Goal: Task Accomplishment & Management: Complete application form

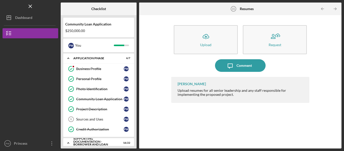
scroll to position [166, 0]
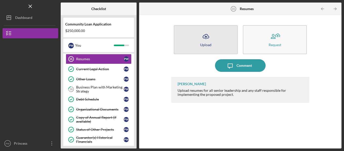
click at [200, 37] on icon "Icon/Upload" at bounding box center [205, 36] width 13 height 13
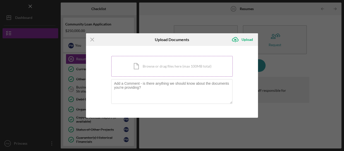
click at [147, 67] on div "Icon/Document Browse or drag files here (max 100MB total) Tap to choose files o…" at bounding box center [171, 66] width 121 height 21
click at [150, 69] on div "Icon/Document Browse or drag files here (max 100MB total) Tap to choose files o…" at bounding box center [171, 66] width 121 height 21
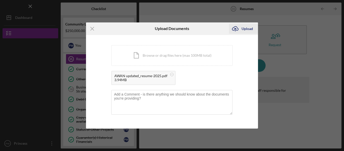
click at [246, 28] on div "Upload" at bounding box center [246, 29] width 11 height 10
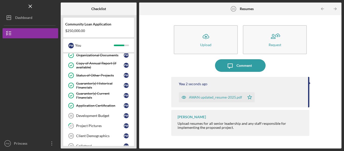
scroll to position [191, 0]
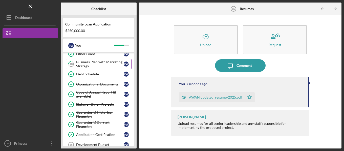
click at [102, 63] on div "Business Plan with Marketing Strategy" at bounding box center [100, 64] width 48 height 8
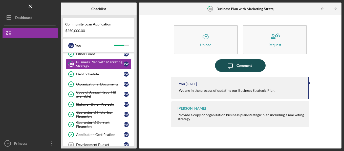
click at [247, 66] on div "Comment" at bounding box center [243, 65] width 15 height 13
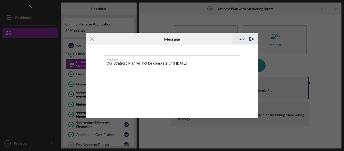
type textarea "Our Strategic Plan will not be complete until [DATE]"
click at [241, 39] on div "Send" at bounding box center [241, 39] width 8 height 10
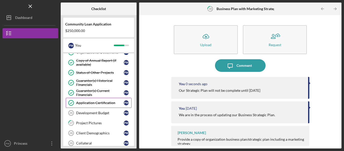
scroll to position [241, 0]
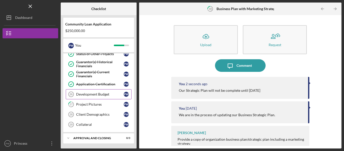
click at [102, 93] on div "Development Budget" at bounding box center [100, 95] width 48 height 4
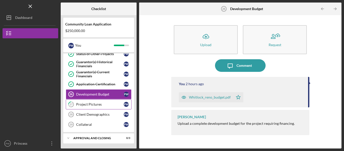
click at [98, 106] on div "Project Pictures" at bounding box center [100, 105] width 48 height 4
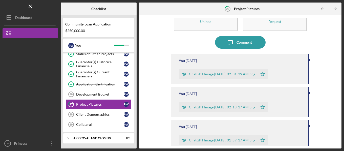
scroll to position [51, 0]
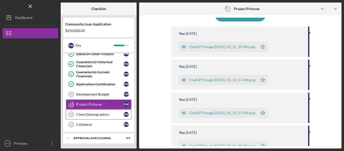
click at [89, 113] on div "Client Demographics" at bounding box center [100, 115] width 48 height 4
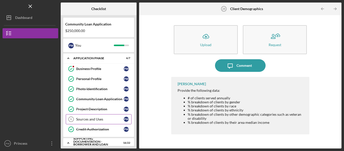
click at [93, 119] on div "Sources and Uses" at bounding box center [100, 120] width 48 height 4
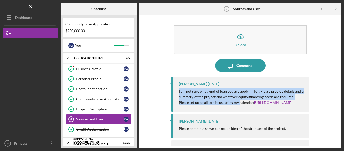
drag, startPoint x: 238, startPoint y: 101, endPoint x: 177, endPoint y: 90, distance: 61.9
click at [178, 90] on div "[PERSON_NAME] [DATE] I am not sure what kind of loan you are applying for. Plea…" at bounding box center [240, 94] width 138 height 35
copy div "I am not sure what kind of loan you are applying for. Please provide details an…"
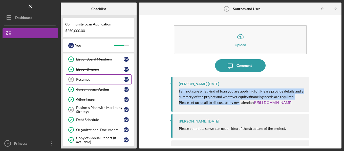
scroll to position [152, 0]
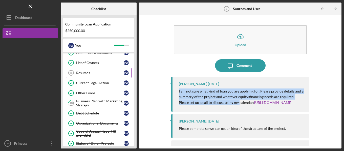
click at [99, 72] on div "Resumes" at bounding box center [100, 73] width 48 height 4
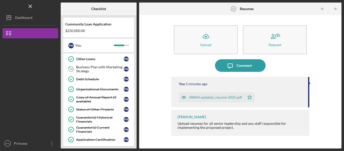
scroll to position [202, 0]
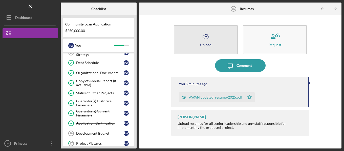
click at [200, 37] on icon "Icon/Upload" at bounding box center [205, 36] width 13 height 13
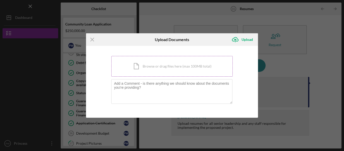
click at [152, 68] on div "Icon/Document Browse or drag files here (max 100MB total) Tap to choose files o…" at bounding box center [171, 66] width 121 height 21
click at [153, 63] on div "Icon/Document Browse or drag files here (max 100MB total) Tap to choose files o…" at bounding box center [171, 66] width 121 height 21
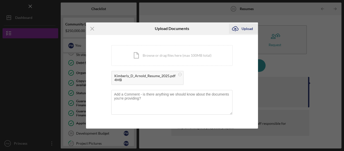
click at [248, 29] on div "Upload" at bounding box center [246, 29] width 11 height 10
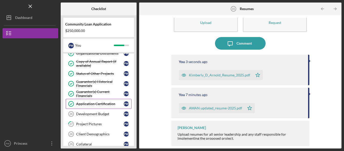
scroll to position [241, 0]
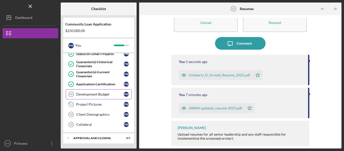
click at [96, 95] on div "Development Budget" at bounding box center [100, 95] width 48 height 4
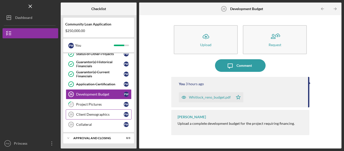
click at [103, 115] on div "Client Demographics" at bounding box center [100, 115] width 48 height 4
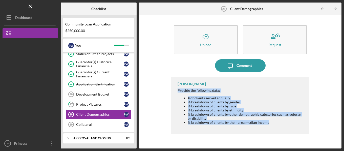
drag, startPoint x: 177, startPoint y: 91, endPoint x: 281, endPoint y: 126, distance: 109.3
click at [281, 126] on div "[PERSON_NAME] Provide the following data: # of clients served annually % breakd…" at bounding box center [240, 106] width 138 height 58
copy div "Provide the following data: # of clients served annually % breakdown of clients…"
click at [90, 95] on div "Development Budget" at bounding box center [100, 95] width 48 height 4
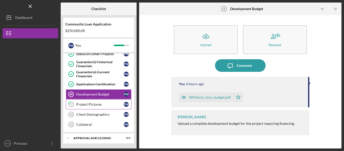
click at [98, 106] on div "Project Pictures" at bounding box center [100, 105] width 48 height 4
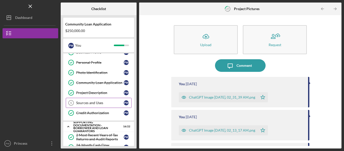
scroll to position [25, 0]
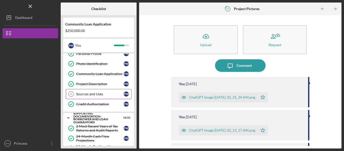
click at [99, 95] on div "Sources and Uses" at bounding box center [100, 94] width 48 height 4
